Goal: Task Accomplishment & Management: Use online tool/utility

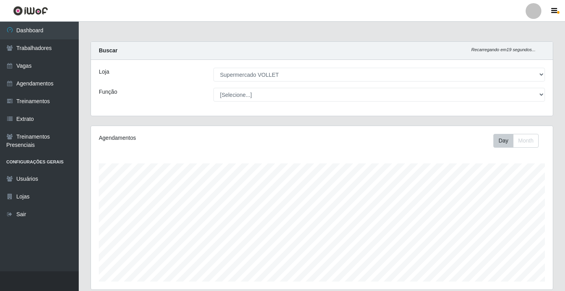
select select "72"
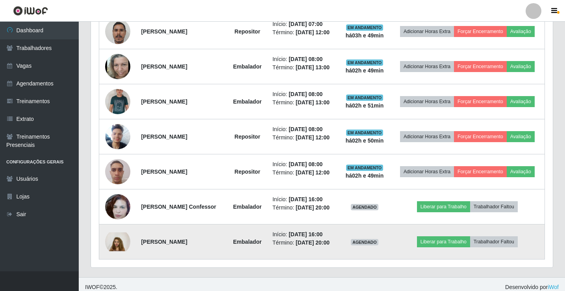
scroll to position [337, 0]
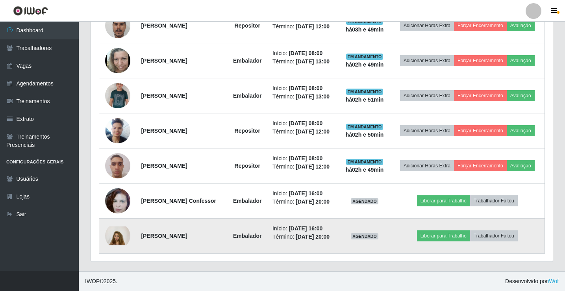
click at [122, 236] on img at bounding box center [117, 235] width 25 height 19
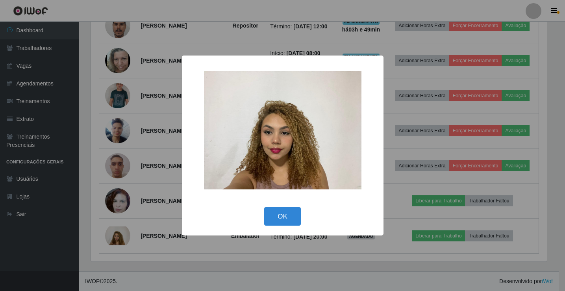
scroll to position [163, 458]
click at [81, 242] on div "× OK Cancel" at bounding box center [283, 145] width 567 height 291
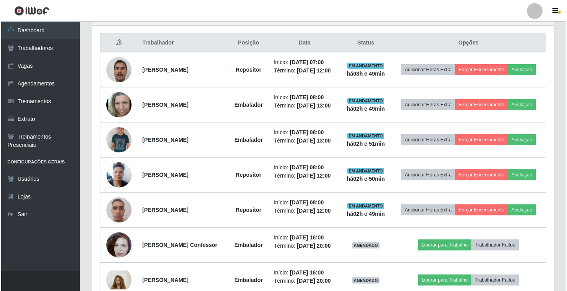
scroll to position [258, 0]
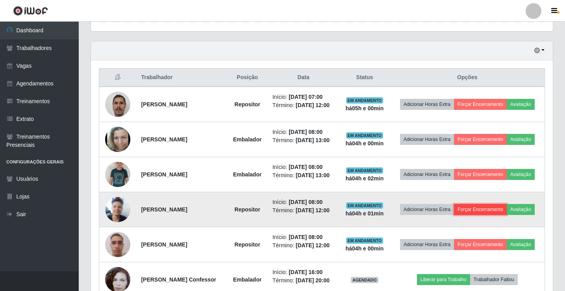
click at [470, 208] on button "Forçar Encerramento" at bounding box center [480, 209] width 53 height 11
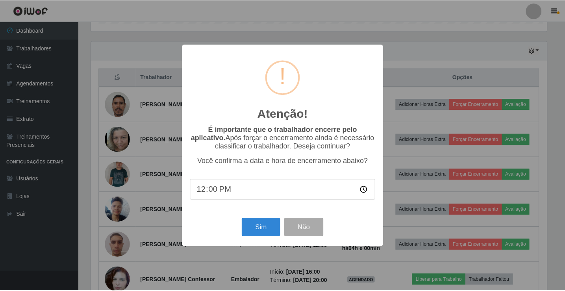
scroll to position [163, 458]
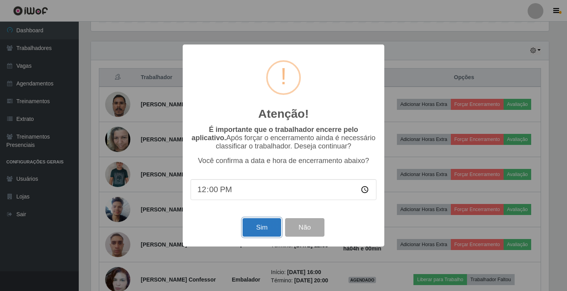
click at [247, 228] on button "Sim" at bounding box center [262, 227] width 38 height 19
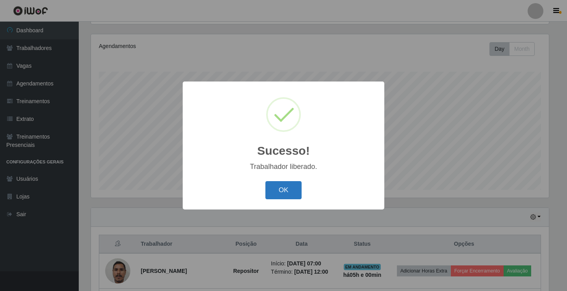
drag, startPoint x: 282, startPoint y: 178, endPoint x: 284, endPoint y: 183, distance: 5.6
click at [282, 178] on div "Sucesso! × Trabalhador liberado. OK Cancel" at bounding box center [284, 146] width 202 height 128
click at [284, 185] on button "OK" at bounding box center [283, 190] width 37 height 19
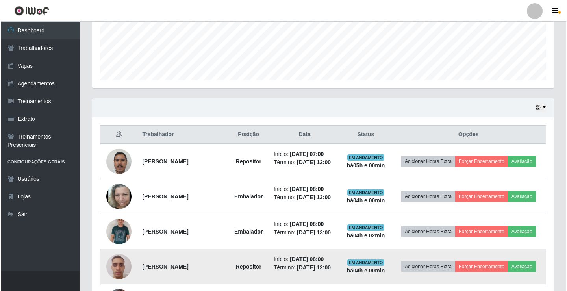
scroll to position [302, 0]
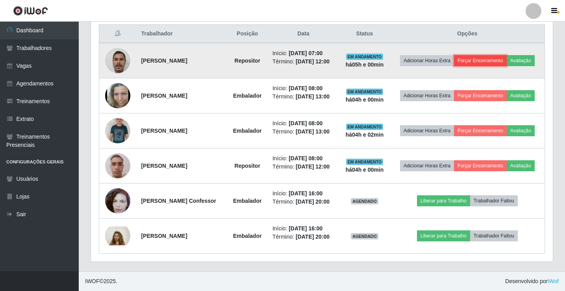
click at [497, 64] on button "Forçar Encerramento" at bounding box center [480, 60] width 53 height 11
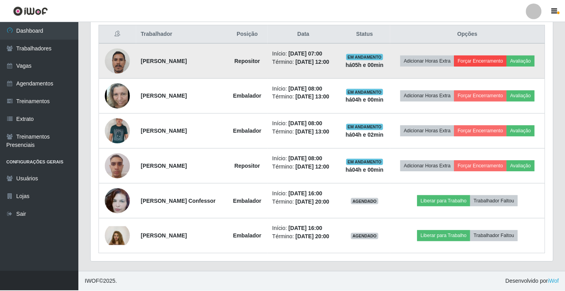
scroll to position [163, 458]
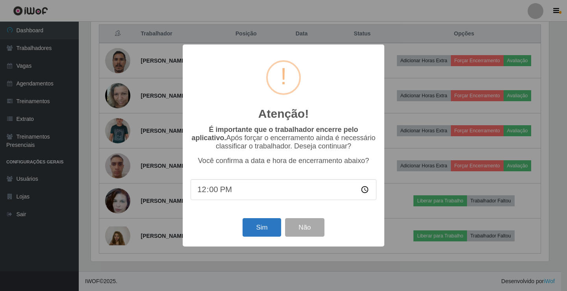
drag, startPoint x: 283, startPoint y: 226, endPoint x: 276, endPoint y: 228, distance: 6.6
click at [282, 226] on div "Sim Não" at bounding box center [284, 227] width 186 height 22
click at [275, 228] on button "Sim" at bounding box center [262, 227] width 38 height 19
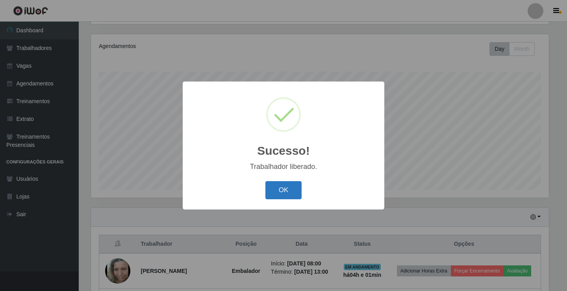
click at [284, 192] on button "OK" at bounding box center [283, 190] width 37 height 19
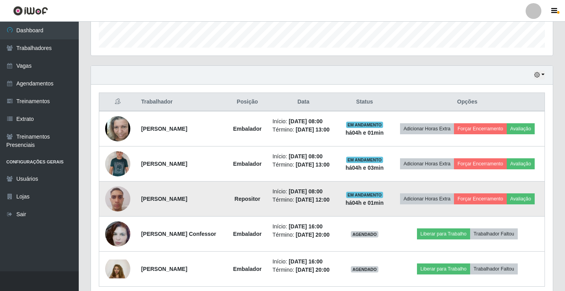
scroll to position [249, 0]
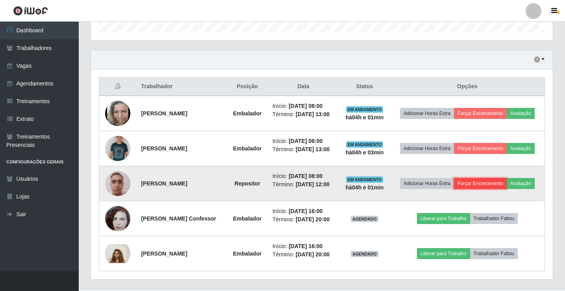
click at [490, 183] on button "Forçar Encerramento" at bounding box center [480, 183] width 53 height 11
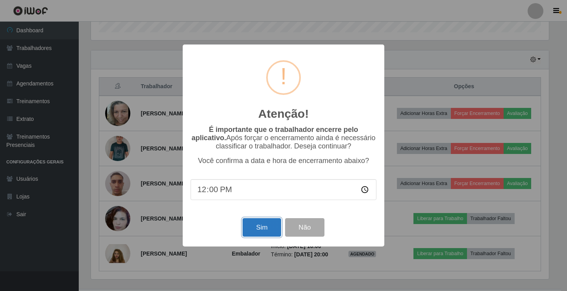
click at [257, 223] on button "Sim" at bounding box center [262, 227] width 38 height 19
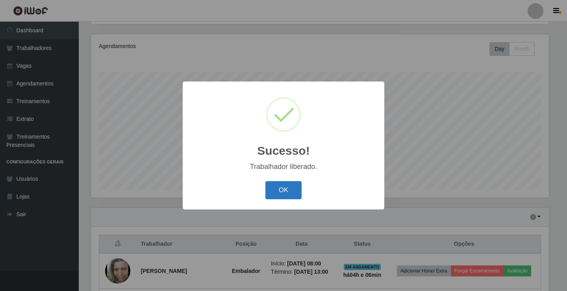
click at [291, 191] on button "OK" at bounding box center [283, 190] width 37 height 19
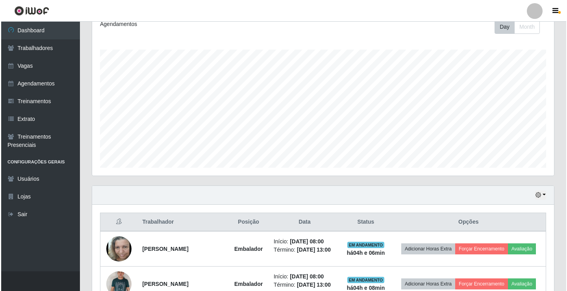
scroll to position [232, 0]
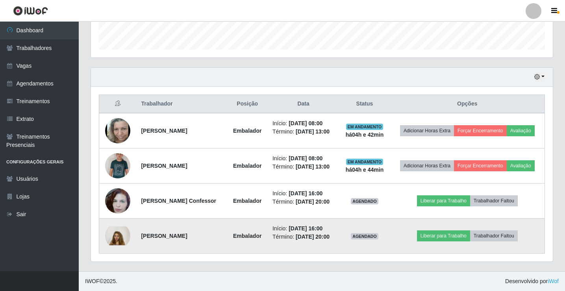
click at [122, 242] on img at bounding box center [117, 235] width 25 height 19
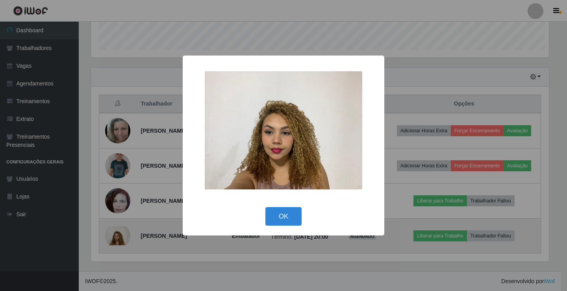
scroll to position [163, 458]
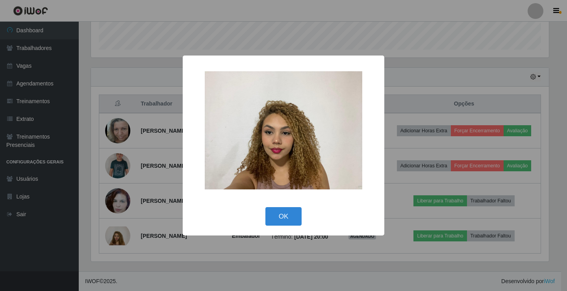
click at [267, 104] on img at bounding box center [284, 130] width 158 height 118
click at [289, 216] on button "OK" at bounding box center [283, 216] width 37 height 19
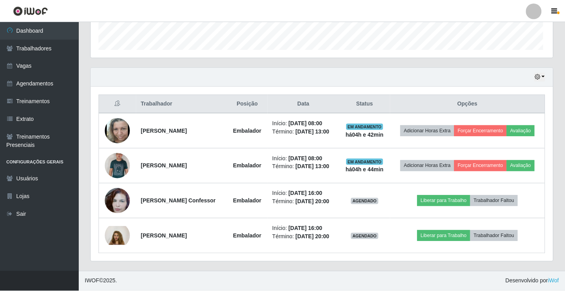
scroll to position [163, 462]
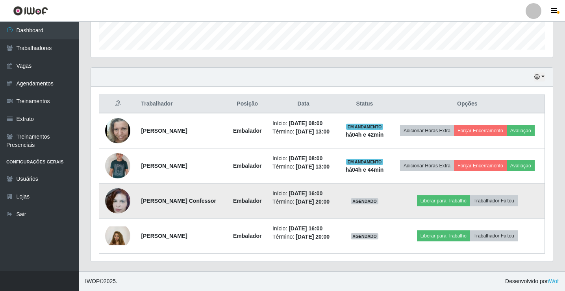
click at [132, 201] on td at bounding box center [117, 201] width 37 height 35
click at [123, 201] on img at bounding box center [117, 200] width 25 height 45
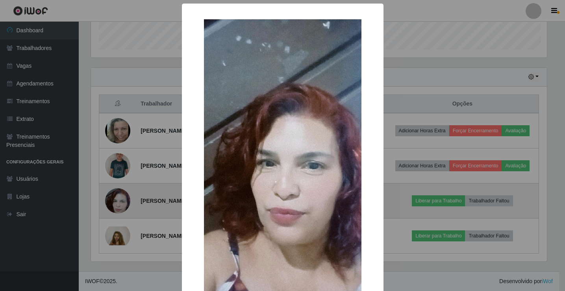
scroll to position [163, 458]
click at [123, 201] on div "× OK Cancel" at bounding box center [283, 145] width 567 height 291
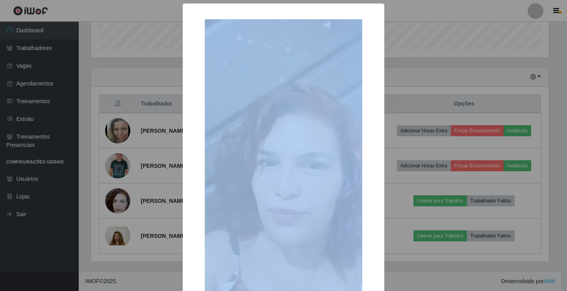
click at [123, 201] on div "× OK Cancel" at bounding box center [283, 145] width 567 height 291
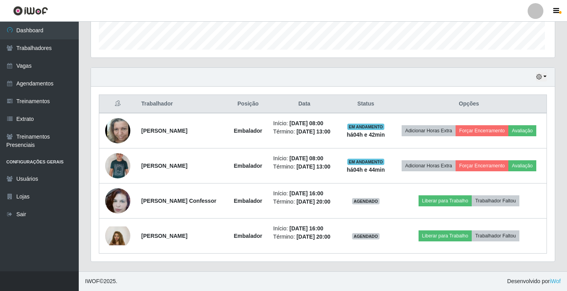
scroll to position [163, 462]
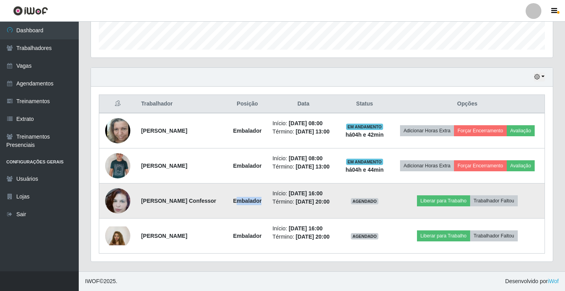
drag, startPoint x: 239, startPoint y: 191, endPoint x: 265, endPoint y: 209, distance: 31.7
click at [265, 209] on td "Embalador" at bounding box center [247, 201] width 41 height 35
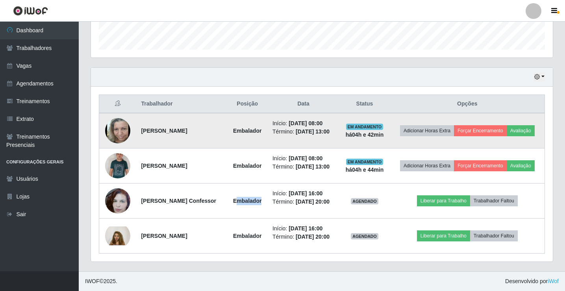
drag, startPoint x: 215, startPoint y: 171, endPoint x: 114, endPoint y: 125, distance: 111.7
click at [114, 125] on tbody "Sueli [PERSON_NAME] Embalador Início: [DATE] 08:00 Término: [DATE] 13:00 EM AND…" at bounding box center [322, 183] width 446 height 141
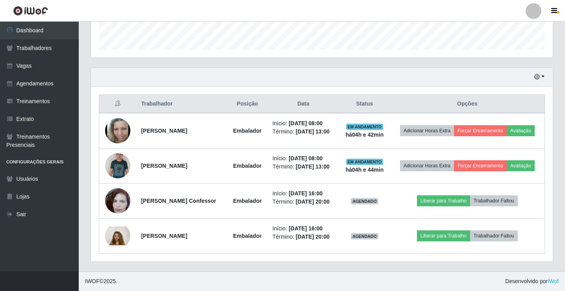
click at [336, 72] on div "Hoje 1 dia 3 dias 1 Semana Não encerrados" at bounding box center [322, 77] width 462 height 19
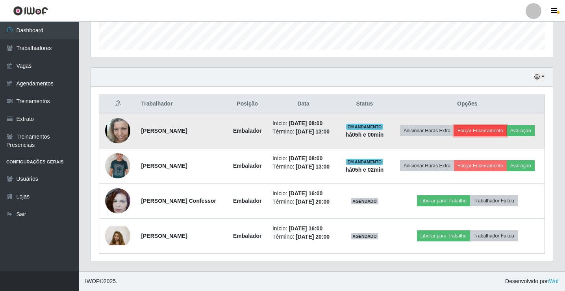
click at [487, 131] on button "Forçar Encerramento" at bounding box center [480, 130] width 53 height 11
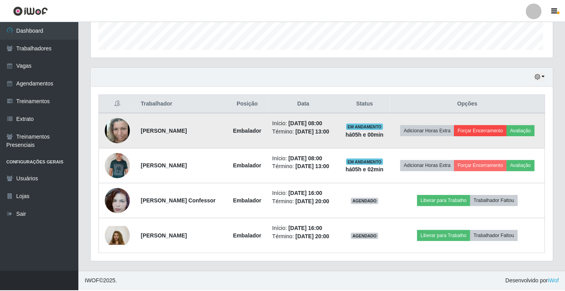
scroll to position [163, 458]
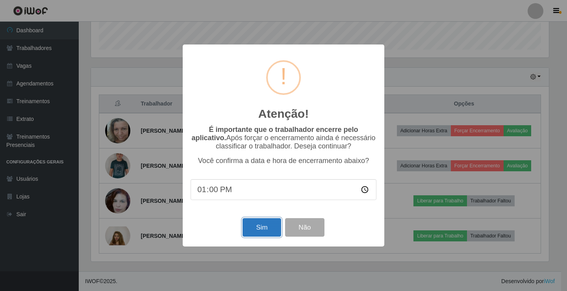
click at [262, 231] on button "Sim" at bounding box center [262, 227] width 38 height 19
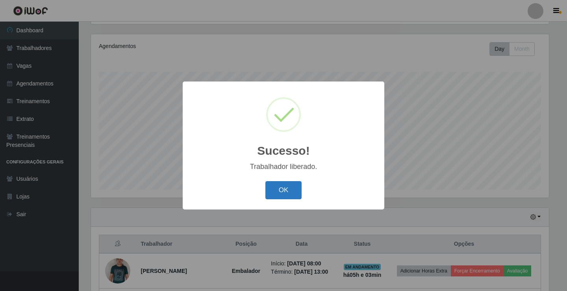
click at [280, 191] on button "OK" at bounding box center [283, 190] width 37 height 19
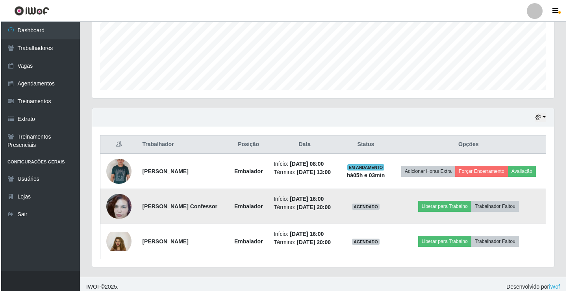
scroll to position [197, 0]
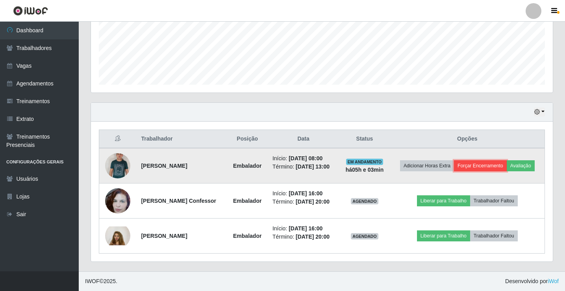
click at [473, 167] on button "Forçar Encerramento" at bounding box center [480, 165] width 53 height 11
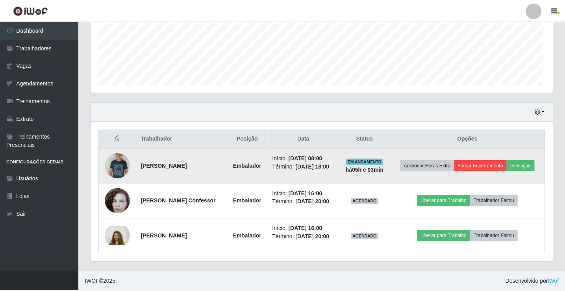
scroll to position [163, 458]
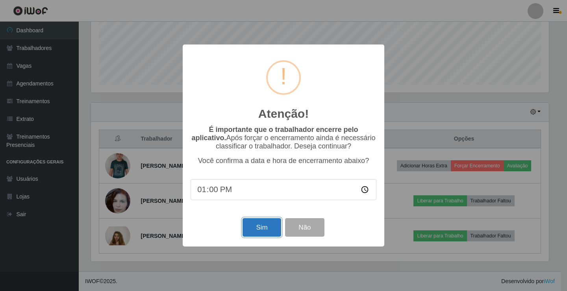
click at [264, 229] on button "Sim" at bounding box center [262, 227] width 38 height 19
click at [264, 229] on div "Atenção! × É importante que o trabalhador encerre pelo aplicativo. Após forçar …" at bounding box center [284, 146] width 202 height 202
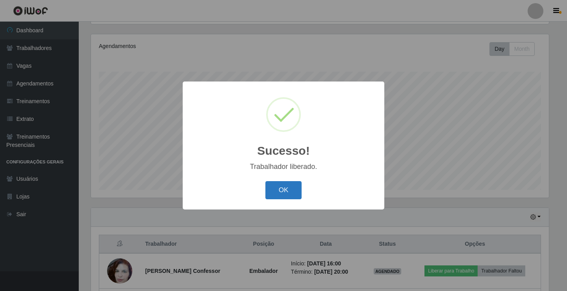
click at [277, 190] on button "OK" at bounding box center [283, 190] width 37 height 19
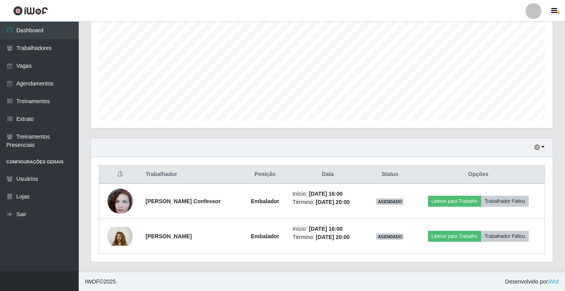
scroll to position [162, 0]
click at [424, 4] on header "Perfil Alterar Senha Sair" at bounding box center [282, 11] width 565 height 22
click at [424, 6] on header "Perfil Alterar Senha Sair" at bounding box center [282, 11] width 565 height 22
